Goal: Entertainment & Leisure: Consume media (video, audio)

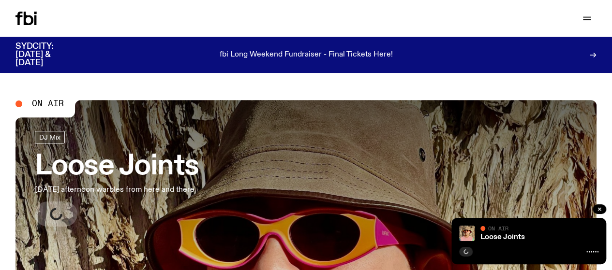
click at [0, 0] on link "Explore" at bounding box center [0, 0] width 0 height 0
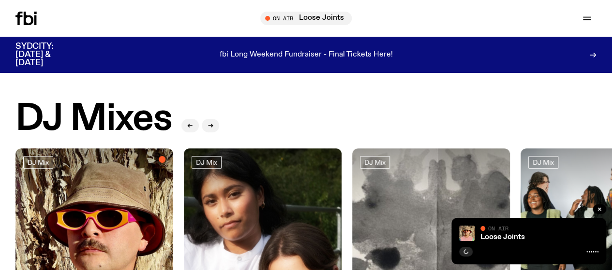
click at [568, 244] on div "Loose Joints On Air On Air" at bounding box center [528, 241] width 155 height 46
click at [507, 236] on link "Loose Joints" at bounding box center [502, 238] width 45 height 8
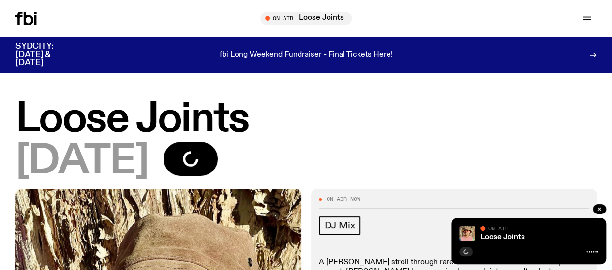
scroll to position [9, 0]
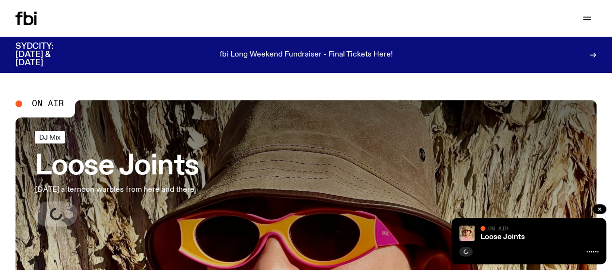
click at [50, 137] on span "DJ Mix" at bounding box center [49, 137] width 21 height 7
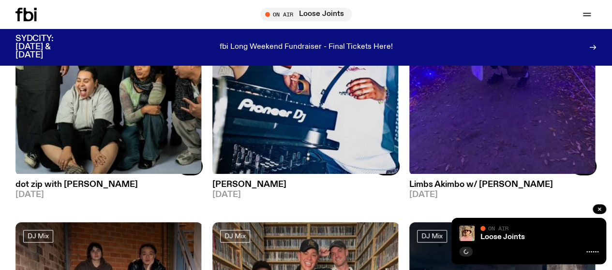
scroll to position [2011, 0]
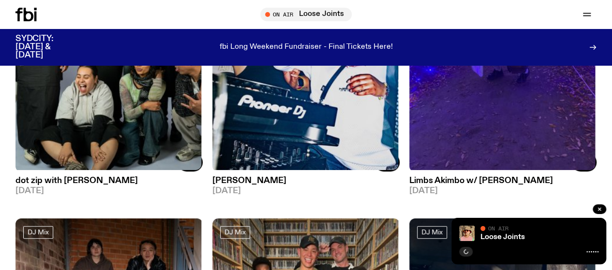
click at [592, 252] on icon at bounding box center [592, 252] width 12 height 8
